Goal: Task Accomplishment & Management: Use online tool/utility

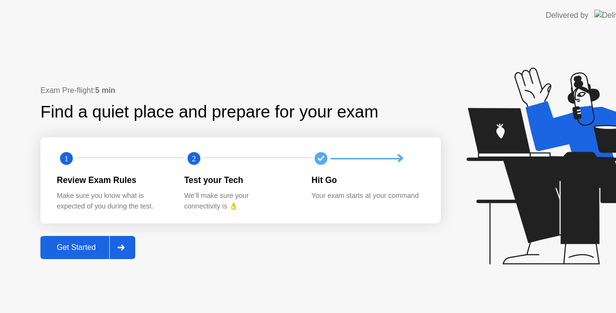
click at [515, 196] on icon at bounding box center [566, 165] width 201 height 197
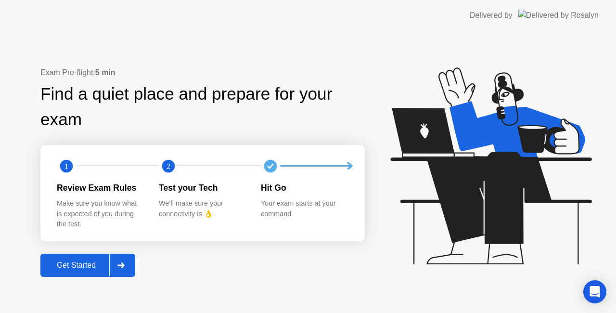
click at [107, 265] on div "Get Started" at bounding box center [76, 265] width 66 height 9
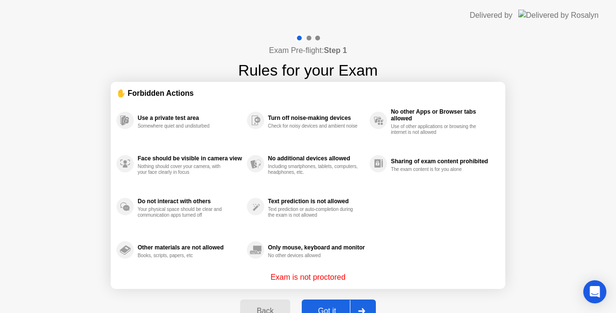
click at [318, 302] on button "Got it" at bounding box center [339, 310] width 74 height 23
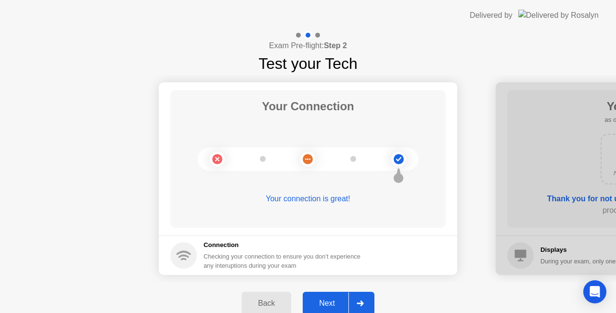
click at [344, 299] on div "Next" at bounding box center [327, 303] width 43 height 9
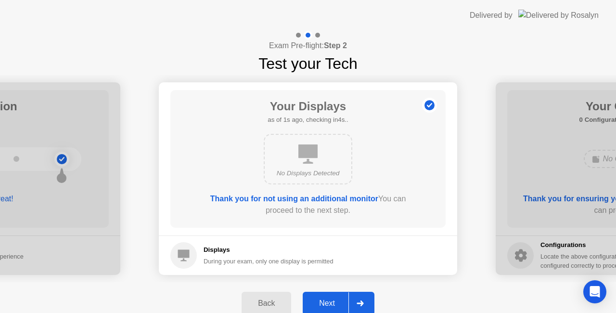
click at [339, 300] on div "Next" at bounding box center [327, 303] width 43 height 9
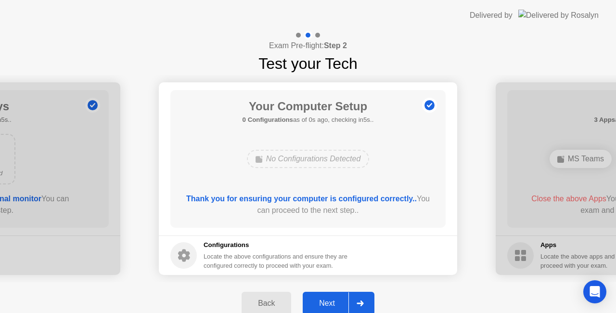
click at [339, 300] on div "Next" at bounding box center [327, 303] width 43 height 9
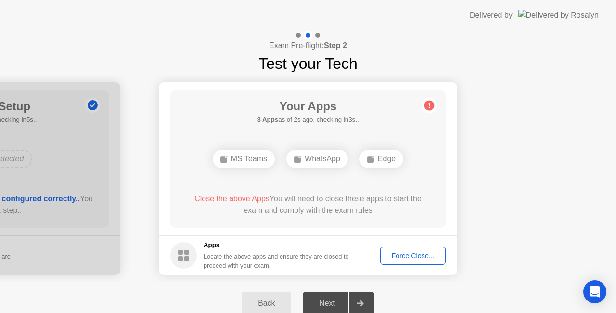
click at [410, 258] on div "Force Close..." at bounding box center [413, 256] width 59 height 8
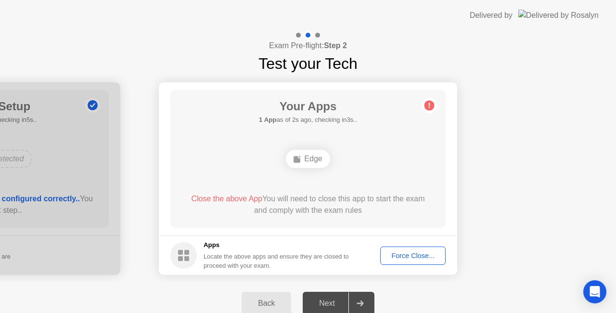
click at [397, 252] on div "Force Close..." at bounding box center [413, 256] width 59 height 8
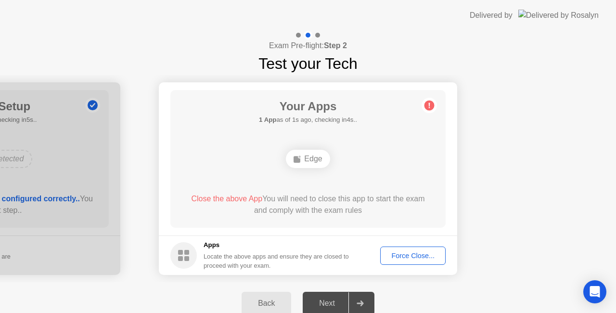
click at [407, 253] on div "Force Close..." at bounding box center [413, 256] width 59 height 8
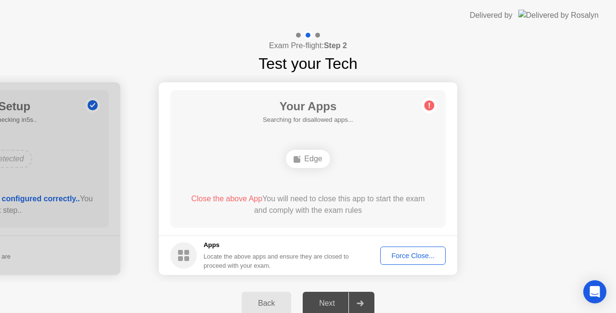
click at [401, 252] on div "Force Close..." at bounding box center [413, 256] width 59 height 8
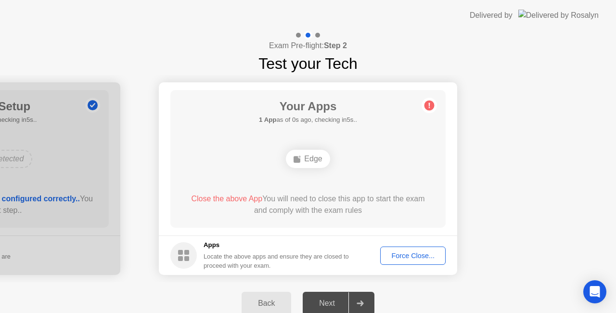
click at [398, 256] on div "Force Close..." at bounding box center [413, 256] width 59 height 8
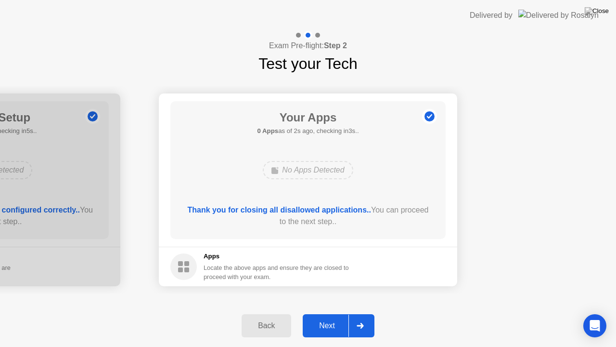
click at [322, 312] on div "Next" at bounding box center [327, 325] width 43 height 9
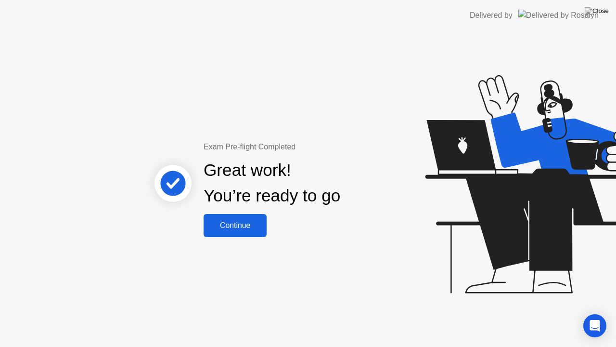
click at [241, 225] on div "Continue" at bounding box center [234, 225] width 57 height 9
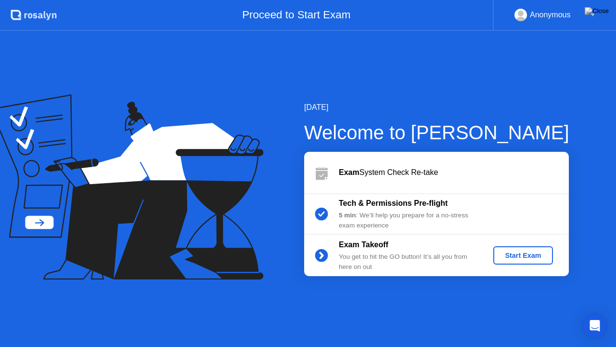
click at [510, 256] on div "Start Exam" at bounding box center [523, 255] width 52 height 8
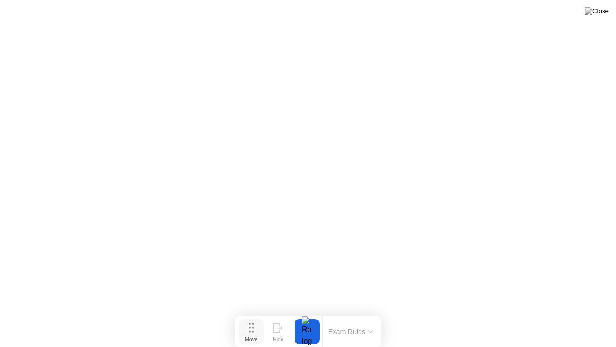
click at [252, 312] on icon at bounding box center [251, 327] width 5 height 10
click at [345, 312] on button "Exam Rules" at bounding box center [350, 331] width 51 height 9
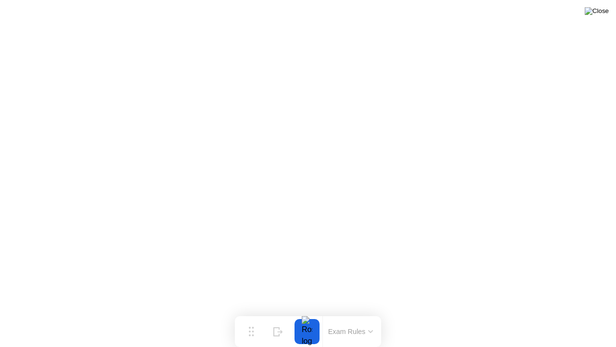
click at [601, 14] on img at bounding box center [597, 11] width 24 height 8
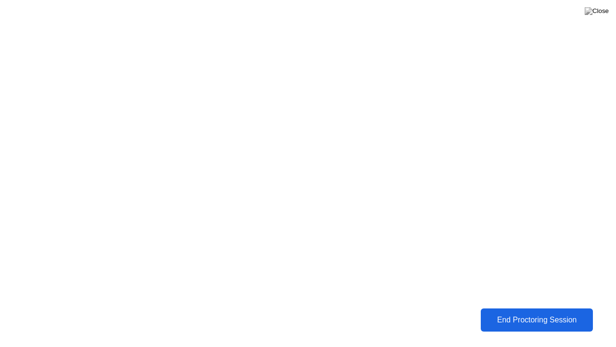
click at [514, 312] on div "End Proctoring Session" at bounding box center [537, 319] width 109 height 9
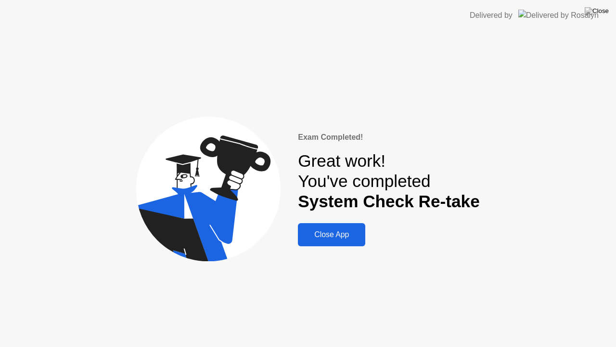
click at [332, 236] on div "Close App" at bounding box center [332, 234] width 62 height 9
